Goal: Navigation & Orientation: Go to known website

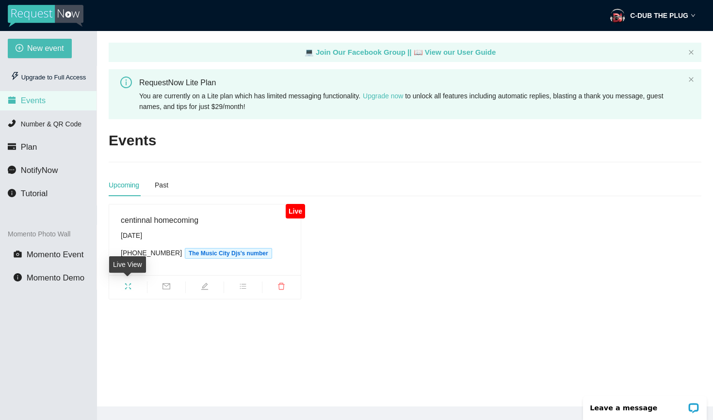
click at [128, 285] on icon "fullscreen" at bounding box center [128, 287] width 8 height 8
click at [127, 286] on icon "fullscreen" at bounding box center [128, 287] width 8 height 8
